Goal: Information Seeking & Learning: Learn about a topic

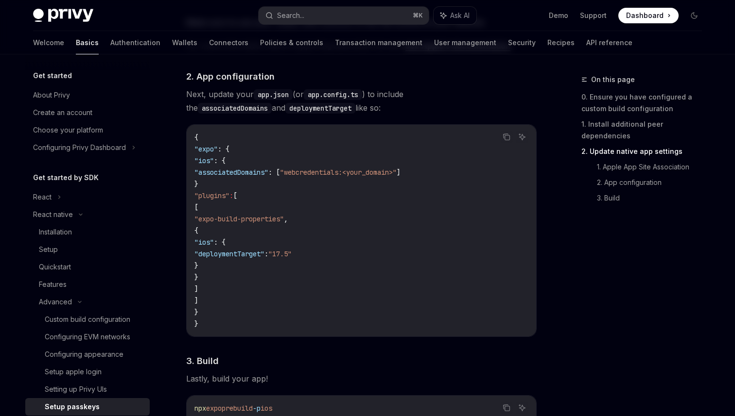
scroll to position [796, 0]
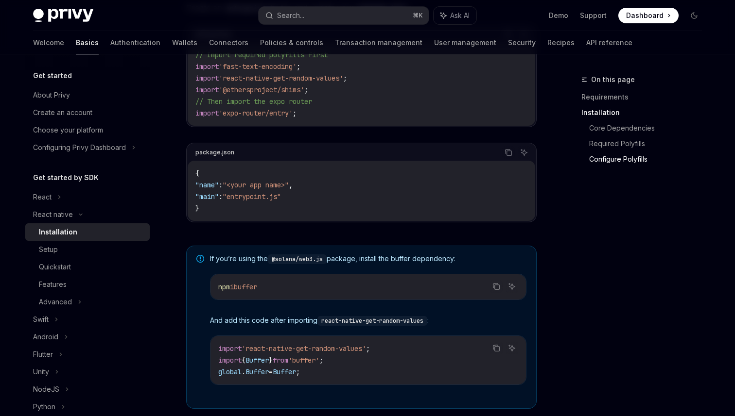
scroll to position [695, 0]
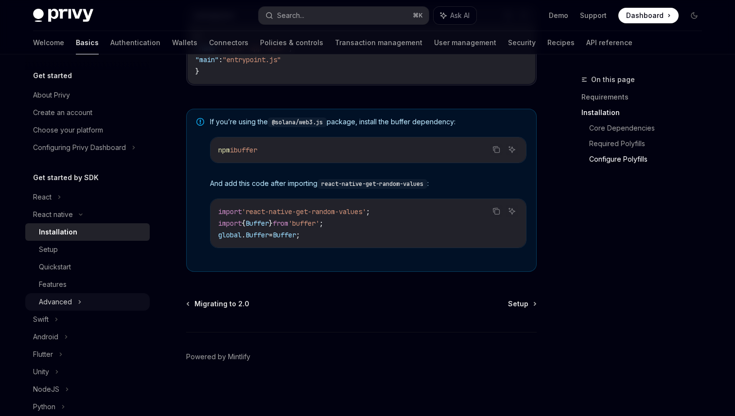
click at [63, 302] on div "Advanced" at bounding box center [55, 302] width 33 height 12
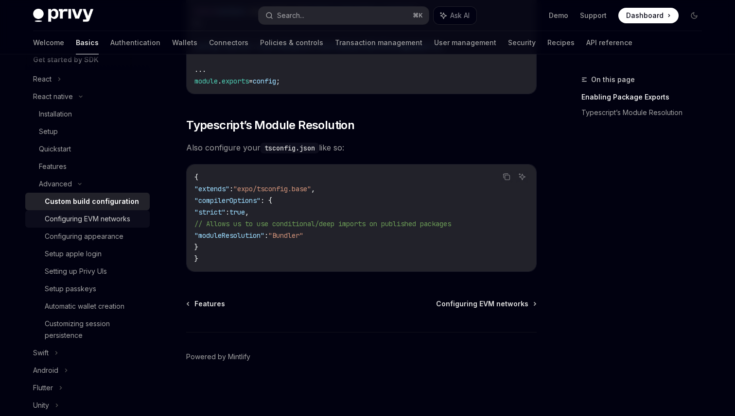
scroll to position [116, 0]
click at [56, 163] on div "Features" at bounding box center [53, 169] width 28 height 12
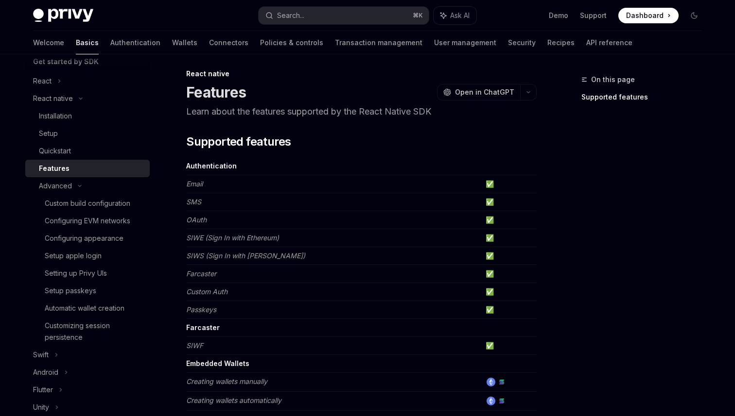
scroll to position [1, 0]
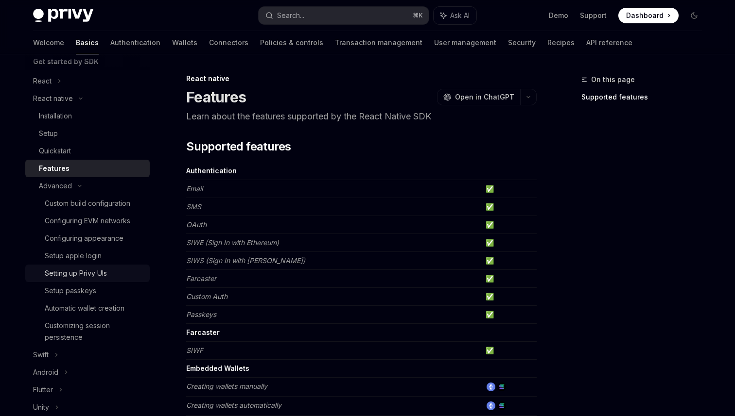
click at [74, 277] on div "Setting up Privy UIs" at bounding box center [76, 274] width 62 height 12
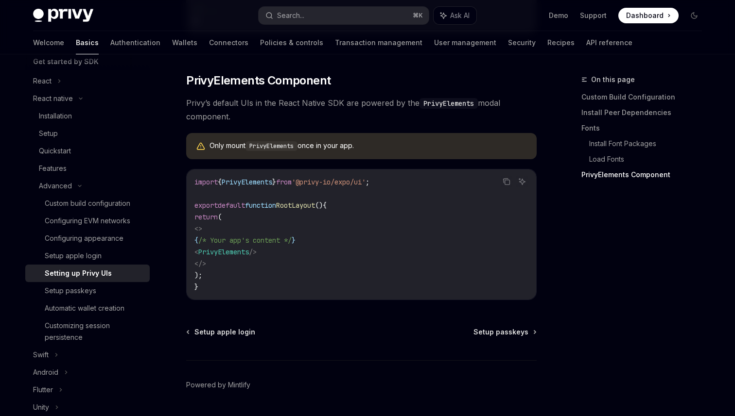
scroll to position [730, 0]
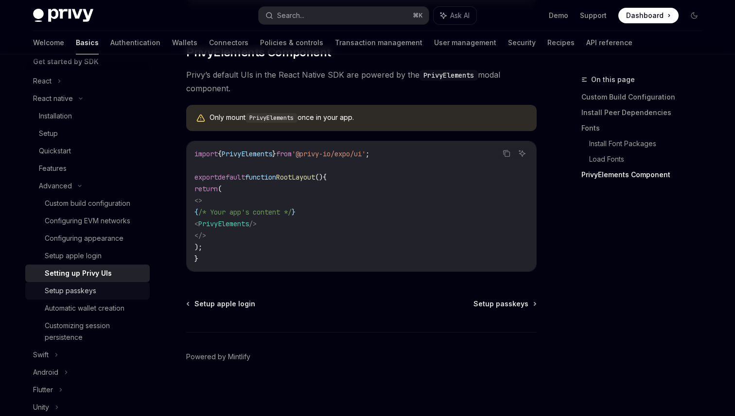
click at [93, 293] on div "Setup passkeys" at bounding box center [71, 291] width 52 height 12
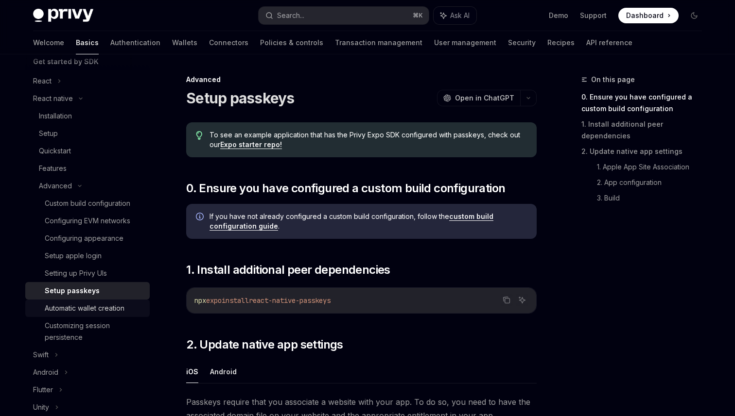
click at [80, 304] on div "Automatic wallet creation" at bounding box center [85, 309] width 80 height 12
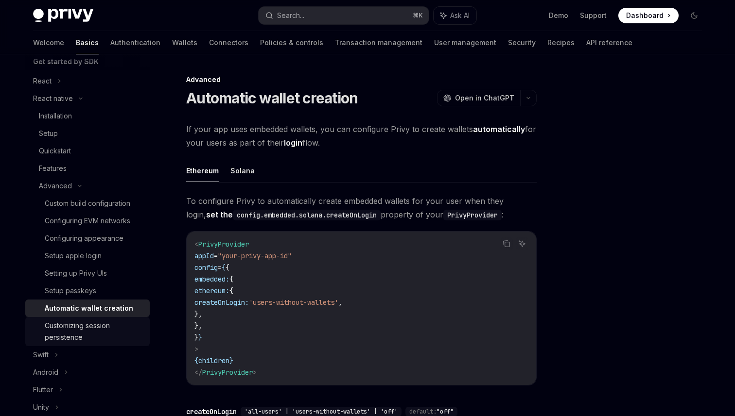
click at [72, 333] on div "Customizing session persistence" at bounding box center [94, 331] width 99 height 23
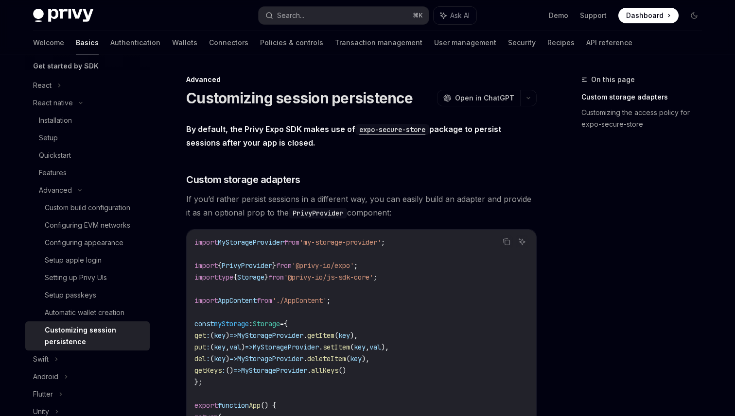
scroll to position [111, 0]
click at [73, 263] on div "Setup apple login" at bounding box center [73, 262] width 57 height 12
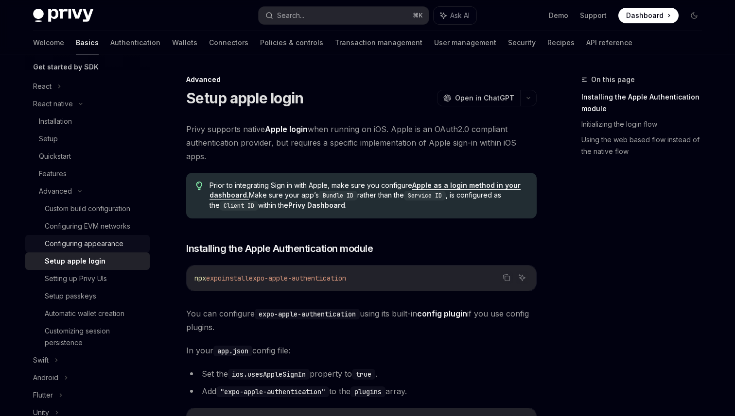
click at [77, 243] on div "Configuring appearance" at bounding box center [84, 244] width 79 height 12
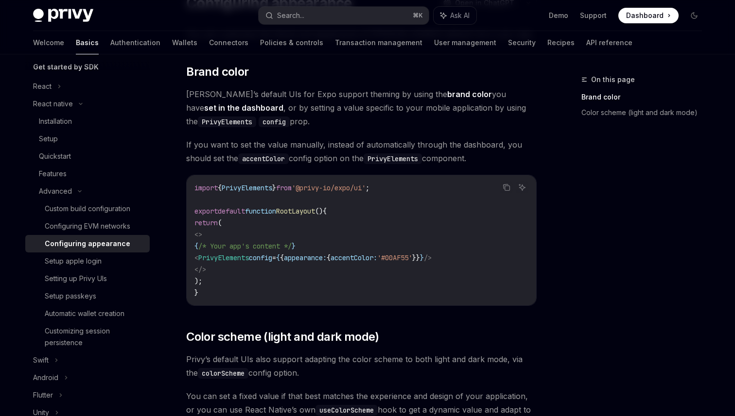
scroll to position [89, 0]
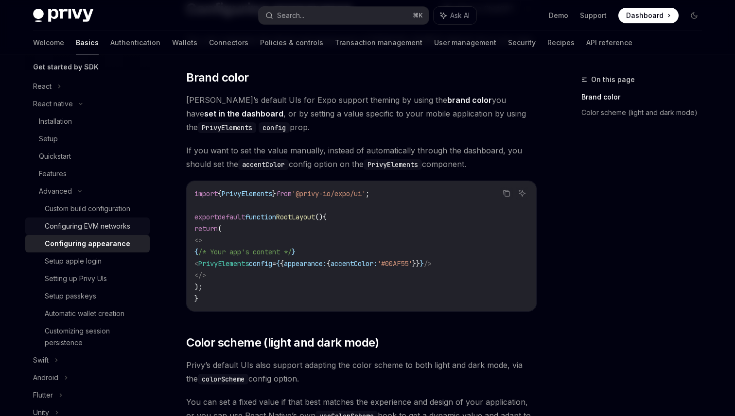
click at [100, 227] on div "Configuring EVM networks" at bounding box center [88, 227] width 86 height 12
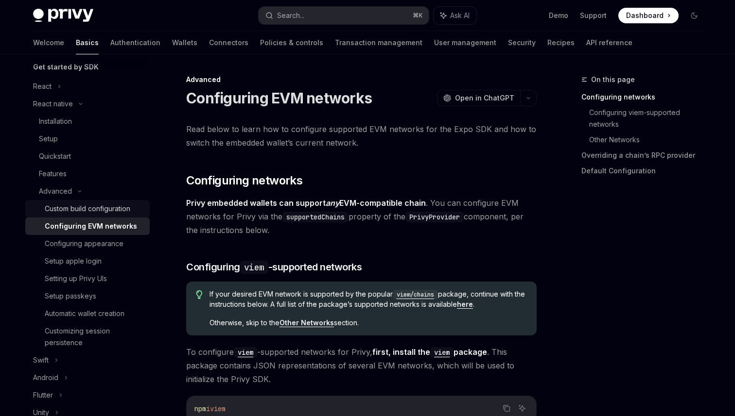
click at [108, 208] on div "Custom build configuration" at bounding box center [88, 209] width 86 height 12
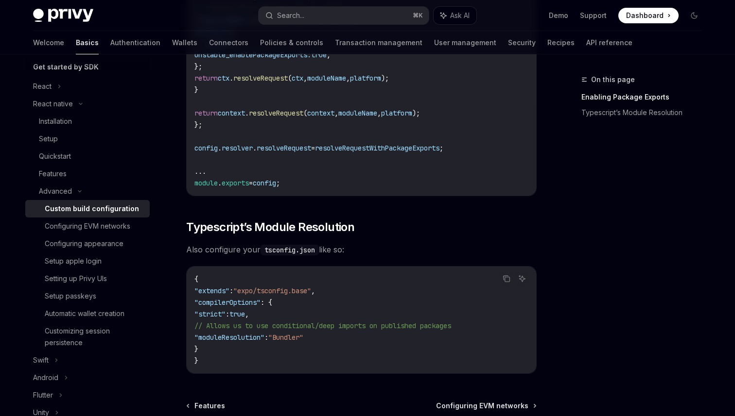
scroll to position [788, 0]
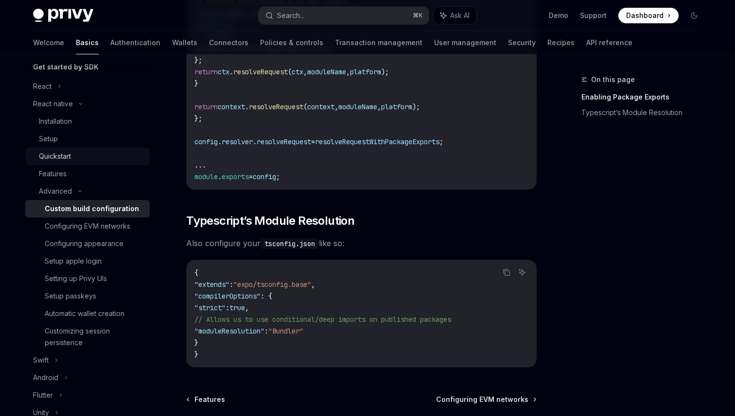
click at [53, 159] on div "Quickstart" at bounding box center [55, 157] width 32 height 12
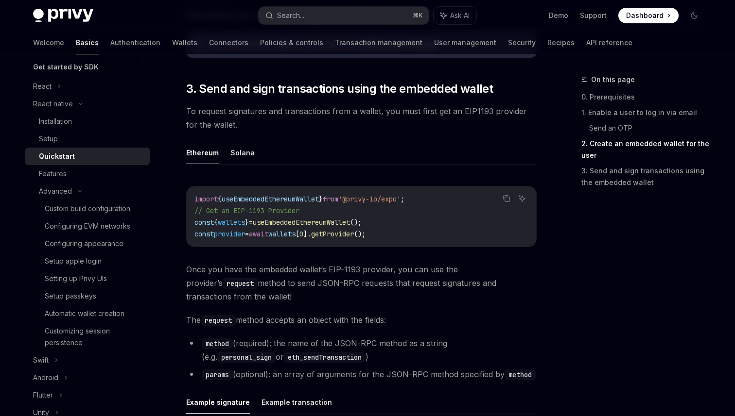
scroll to position [1070, 0]
click at [234, 147] on button "Solana" at bounding box center [242, 153] width 24 height 23
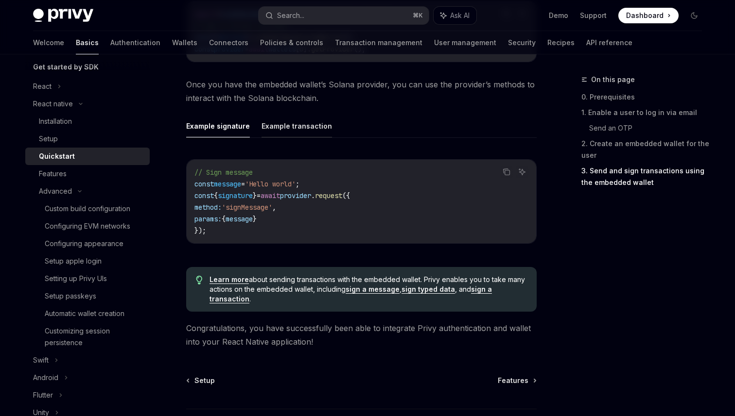
scroll to position [1333, 0]
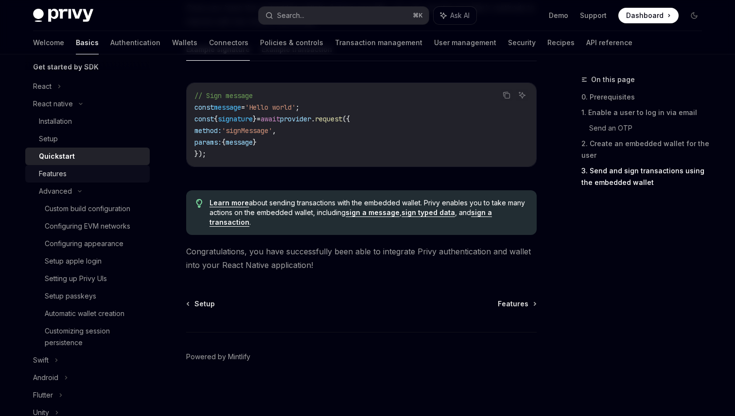
click at [75, 176] on div "Features" at bounding box center [91, 174] width 105 height 12
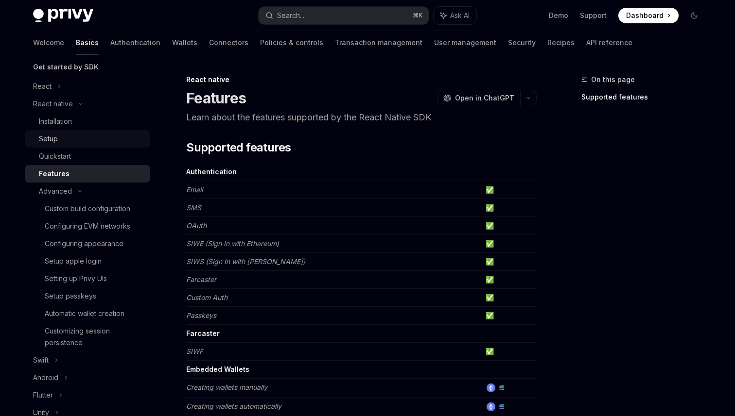
click at [64, 134] on div "Setup" at bounding box center [91, 139] width 105 height 12
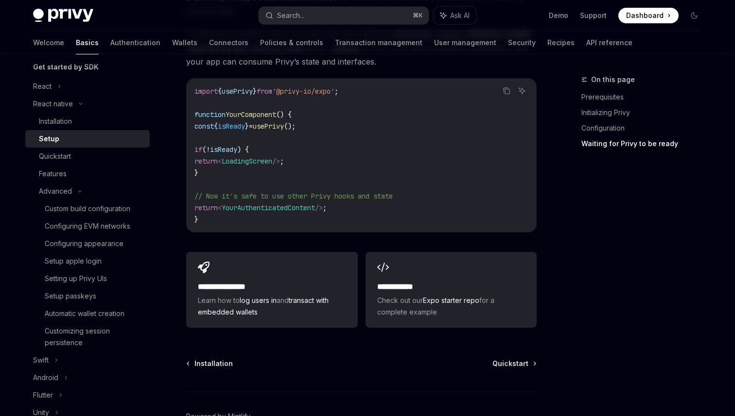
scroll to position [867, 0]
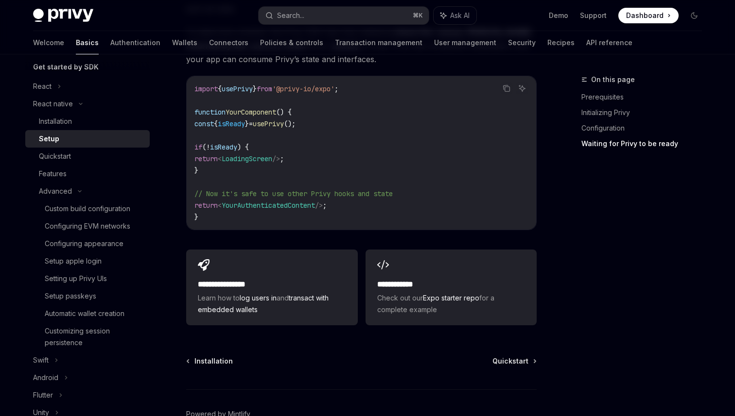
type textarea "*"
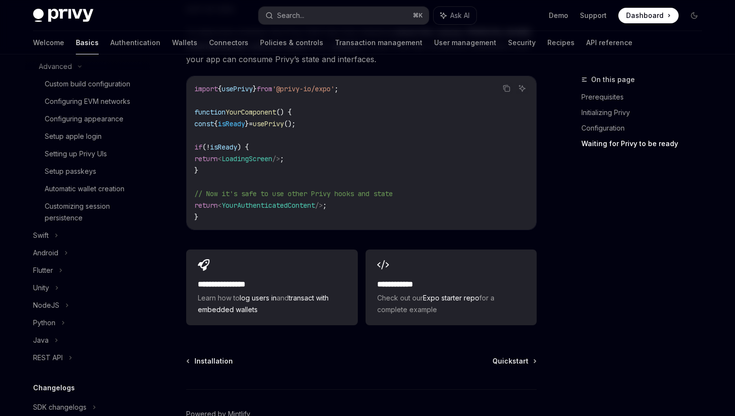
scroll to position [340, 0]
